Goal: Task Accomplishment & Management: Use online tool/utility

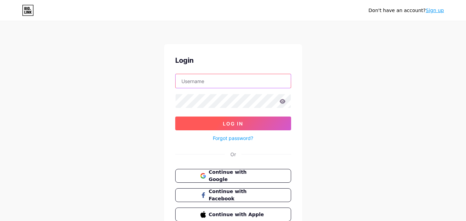
type input "[EMAIL_ADDRESS][DOMAIN_NAME]"
click at [254, 125] on button "Log In" at bounding box center [233, 123] width 116 height 14
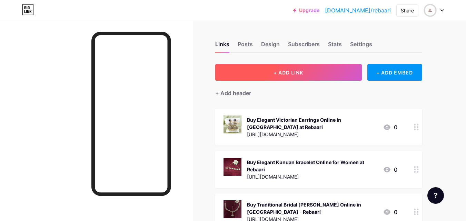
click at [327, 74] on button "+ ADD LINK" at bounding box center [288, 72] width 146 height 17
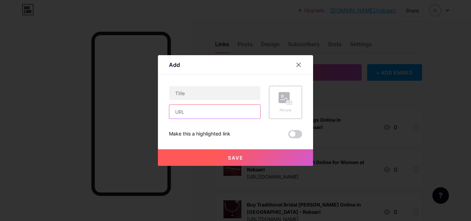
click at [201, 112] on input "text" at bounding box center [214, 112] width 91 height 14
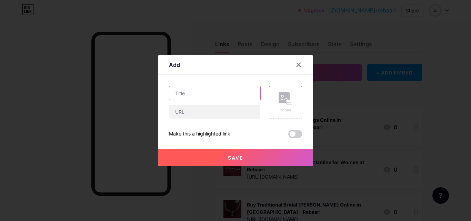
click at [190, 95] on input "text" at bounding box center [214, 93] width 91 height 14
paste input "Buy Latest Bajuband Designs Online for Women – Rebaari"
type input "Buy Latest Bajuband Designs Online for Women – Rebaari"
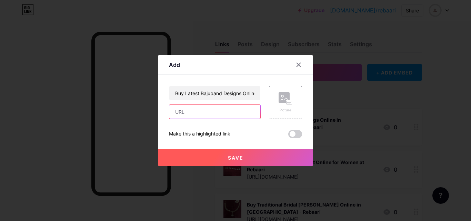
click at [182, 113] on input "text" at bounding box center [214, 112] width 91 height 14
paste input "[URL][DOMAIN_NAME]"
type input "[URL][DOMAIN_NAME]"
click at [288, 109] on div "Picture" at bounding box center [285, 110] width 14 height 5
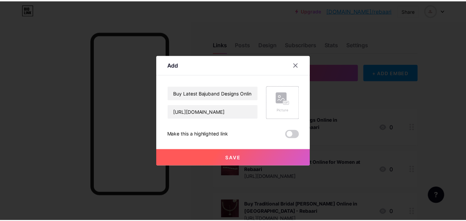
scroll to position [0, 0]
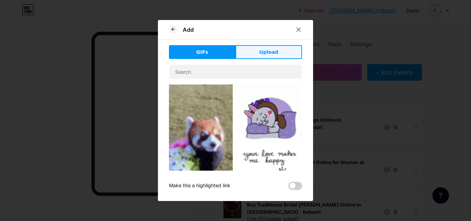
click at [260, 52] on button "Upload" at bounding box center [268, 52] width 67 height 14
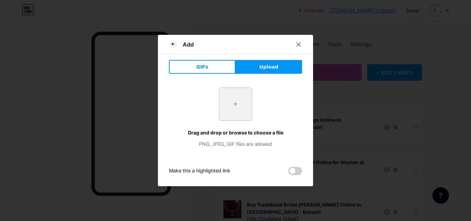
click at [232, 107] on input "file" at bounding box center [235, 104] width 32 height 32
type input "C:\fakepath\Gold Plated Bajuband.webp"
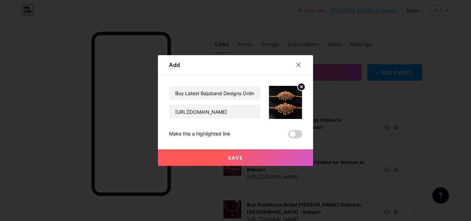
click at [291, 133] on span at bounding box center [295, 134] width 14 height 8
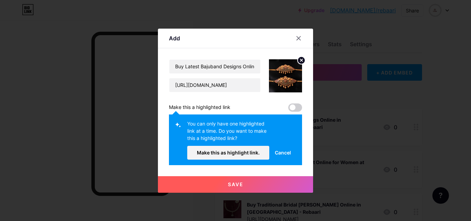
click at [277, 183] on button "Save" at bounding box center [235, 184] width 155 height 17
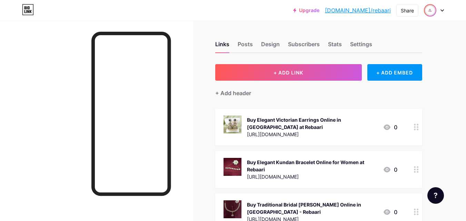
click at [432, 11] on img at bounding box center [429, 10] width 11 height 11
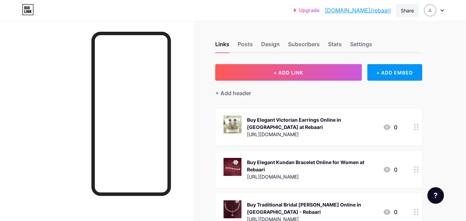
click at [411, 13] on div "Share" at bounding box center [406, 10] width 13 height 7
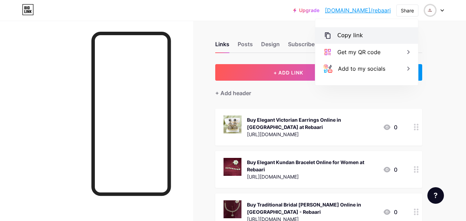
click at [373, 38] on div "Copy link" at bounding box center [366, 35] width 103 height 17
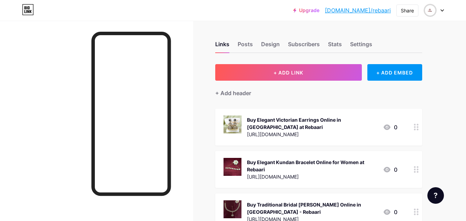
click at [354, 129] on div "Buy Elegant Victorian Earrings Online in [GEOGRAPHIC_DATA] at Rebaari" at bounding box center [312, 123] width 130 height 14
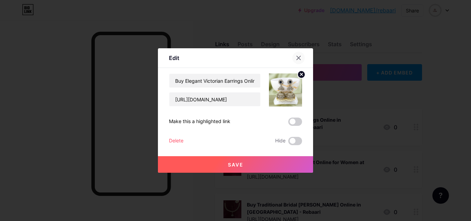
click at [298, 57] on icon at bounding box center [299, 58] width 6 height 6
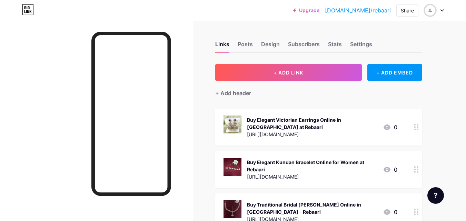
click at [324, 162] on div "Buy Elegant Kundan Bracelet Online for Women at Rebaari" at bounding box center [312, 166] width 130 height 14
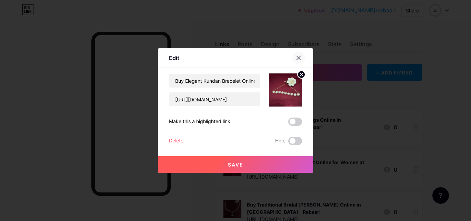
click at [298, 58] on icon at bounding box center [299, 58] width 4 height 4
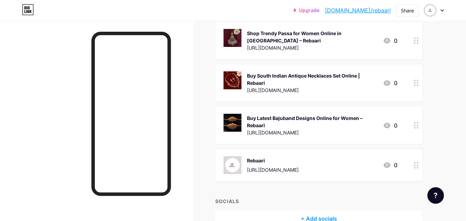
scroll to position [862, 0]
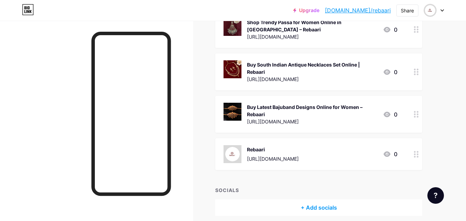
click at [326, 103] on div "Buy Latest Bajuband Designs Online for Women – Rebaari" at bounding box center [312, 110] width 130 height 14
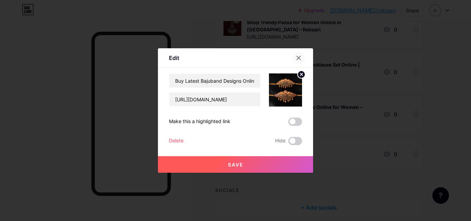
click at [298, 57] on icon at bounding box center [299, 58] width 4 height 4
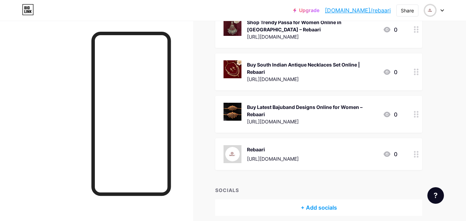
click at [415, 103] on div at bounding box center [416, 114] width 12 height 37
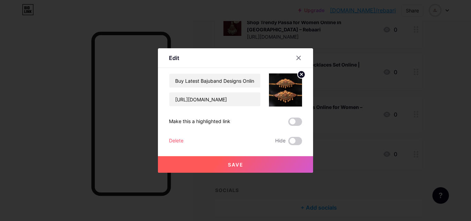
click at [252, 163] on button "Save" at bounding box center [235, 164] width 155 height 17
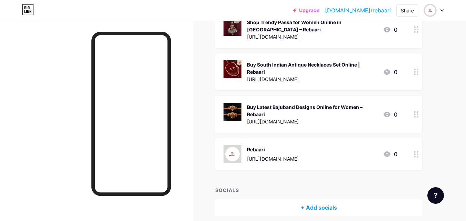
click at [300, 118] on div "[URL][DOMAIN_NAME]" at bounding box center [312, 121] width 130 height 7
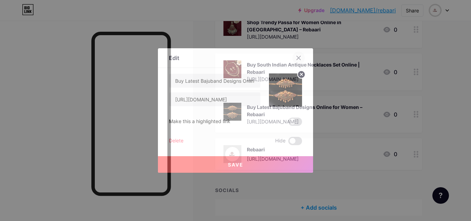
click at [299, 58] on icon at bounding box center [299, 58] width 6 height 6
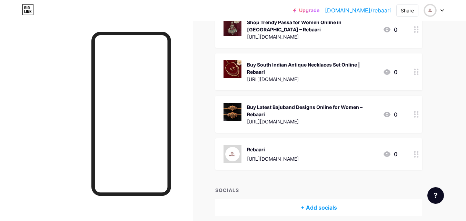
click at [372, 11] on link "[DOMAIN_NAME]/rebaari" at bounding box center [358, 10] width 66 height 8
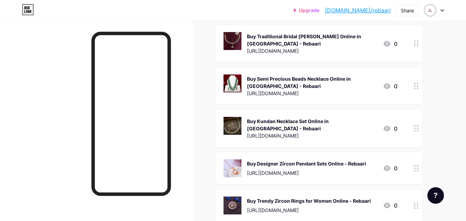
scroll to position [0, 0]
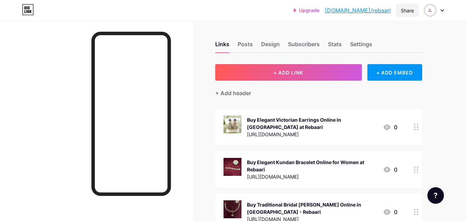
click at [407, 12] on div "Share" at bounding box center [406, 10] width 13 height 7
